Goal: Check status: Check status

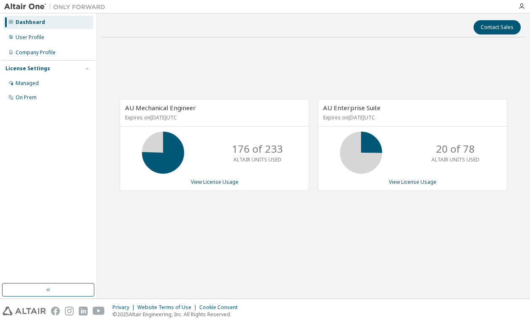
click at [250, 221] on div "AU Mechanical Engineer Expires on [DATE] UTC 176 of 233 ALTAIR UNITS USED View …" at bounding box center [313, 149] width 424 height 210
